Goal: Check status: Check status

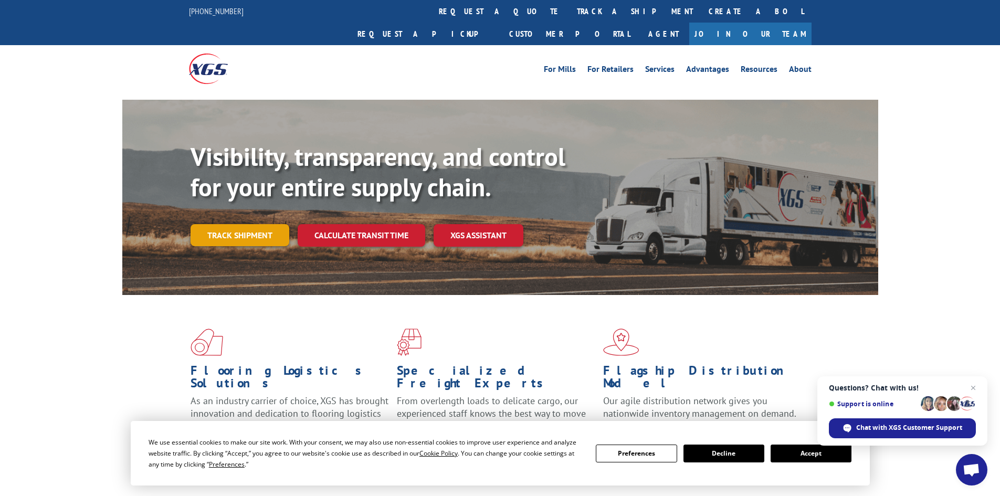
click at [207, 224] on link "Track shipment" at bounding box center [240, 235] width 99 height 22
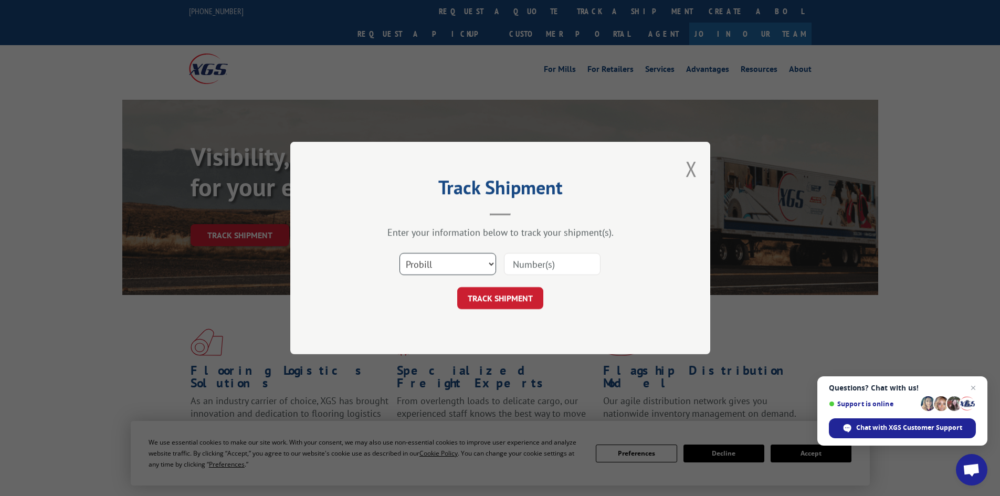
click at [475, 261] on select "Select category... Probill BOL PO" at bounding box center [447, 264] width 97 height 22
select select "po"
click at [399, 253] on select "Select category... Probill BOL PO" at bounding box center [447, 264] width 97 height 22
click at [542, 270] on input at bounding box center [552, 264] width 97 height 22
paste input "45522595"
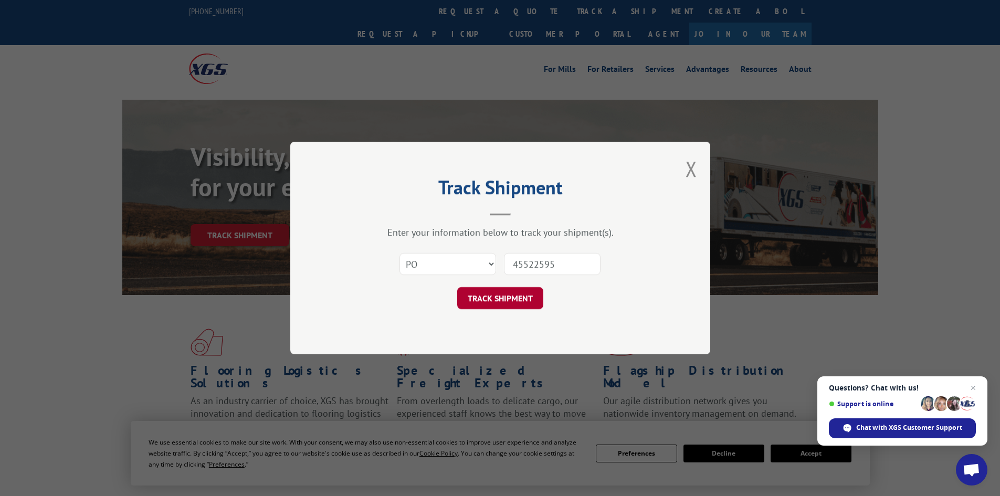
type input "45522595"
click at [499, 294] on button "TRACK SHIPMENT" at bounding box center [500, 298] width 86 height 22
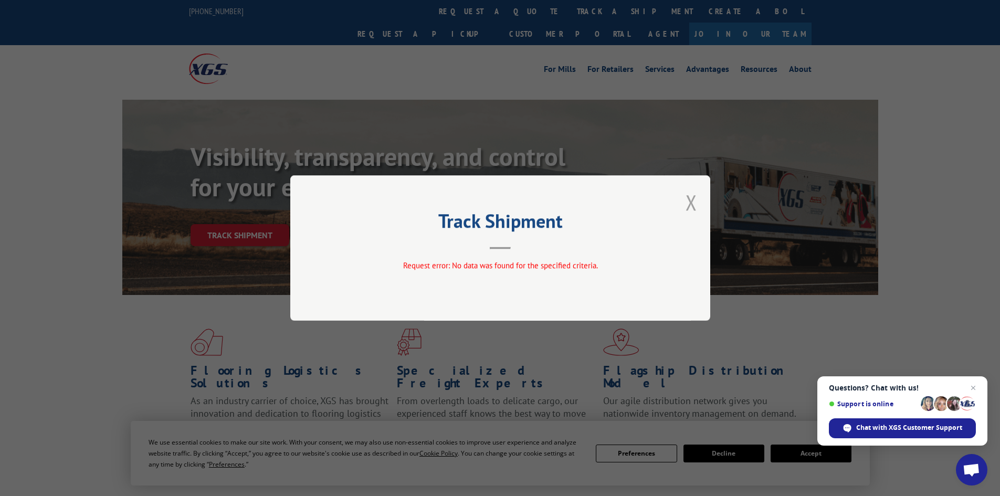
click at [690, 198] on button "Close modal" at bounding box center [692, 202] width 12 height 28
